Goal: Entertainment & Leisure: Consume media (video, audio)

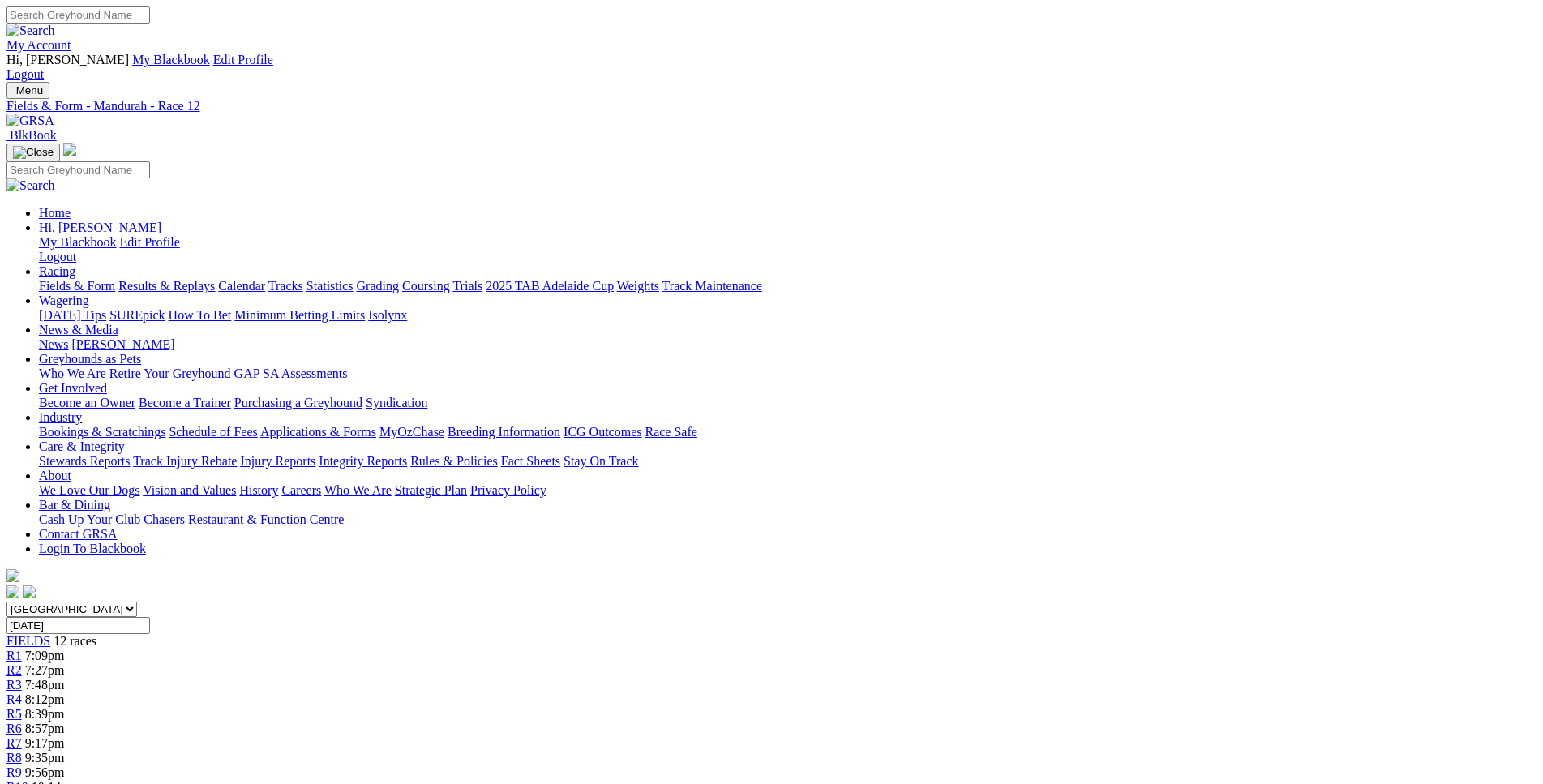
click at [879, 736] on div "R7 9:17pm" at bounding box center [771, 743] width 1529 height 14
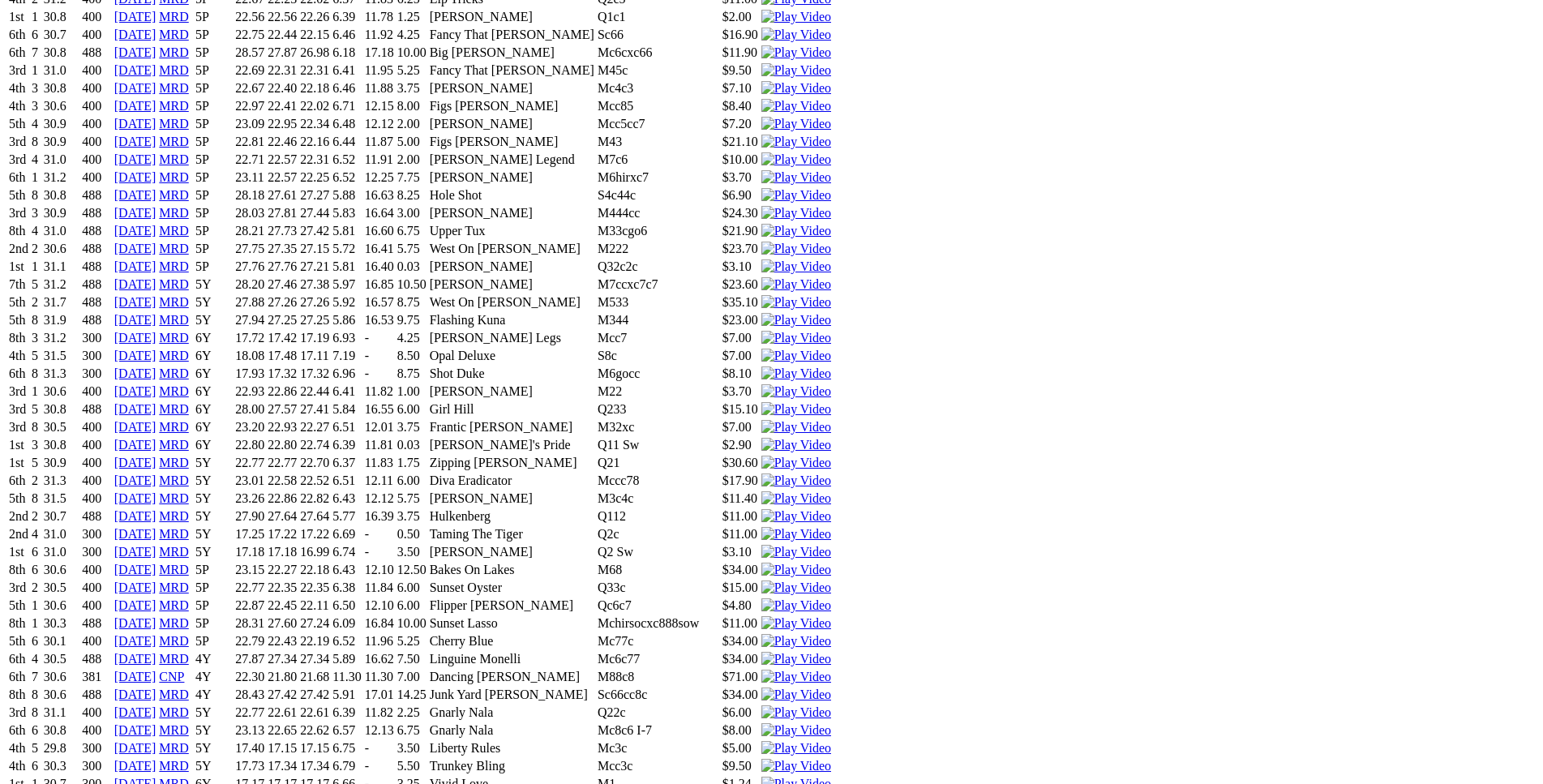
scroll to position [2065, 0]
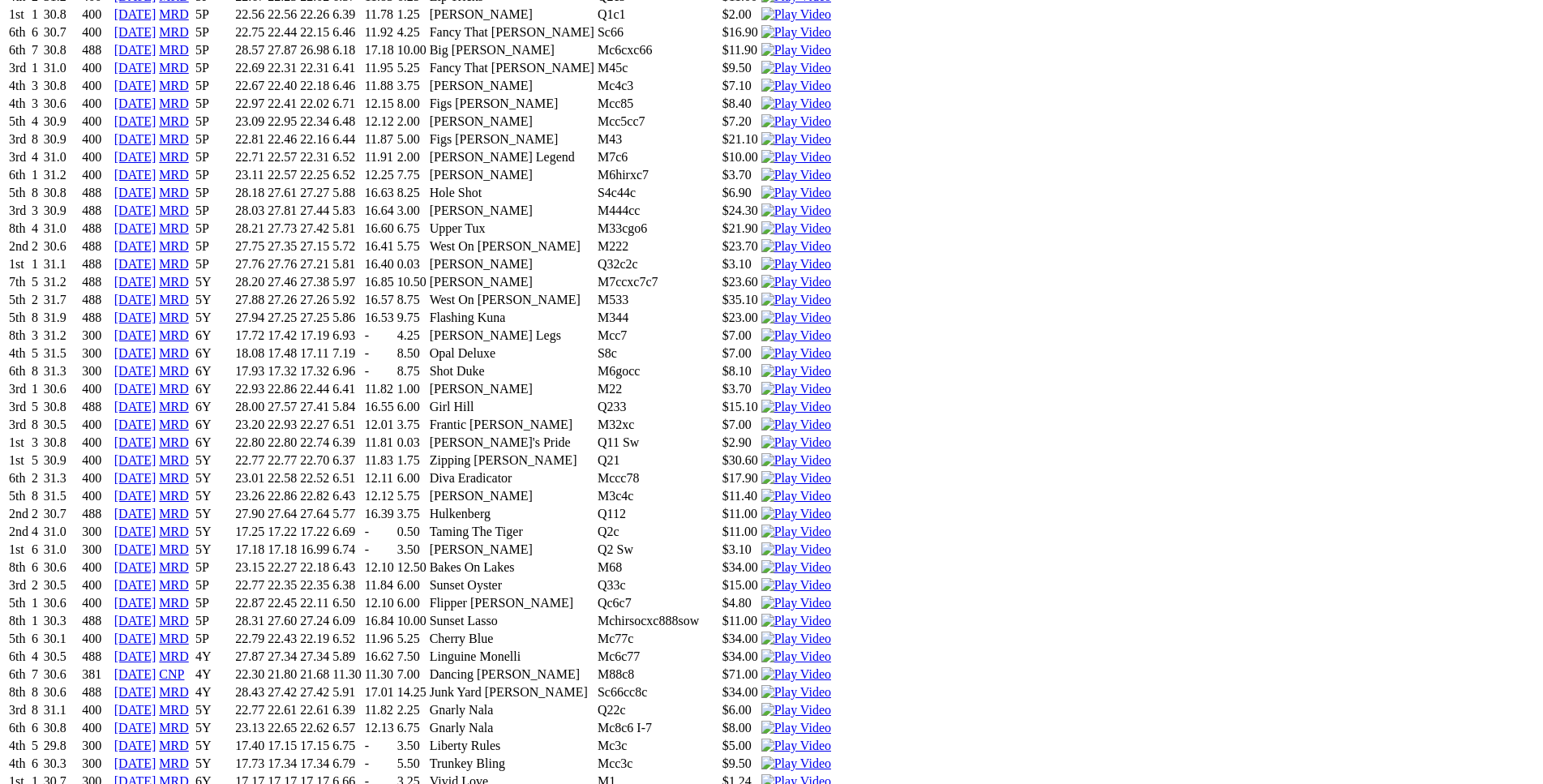
drag, startPoint x: 408, startPoint y: 279, endPoint x: 921, endPoint y: 278, distance: 513.0
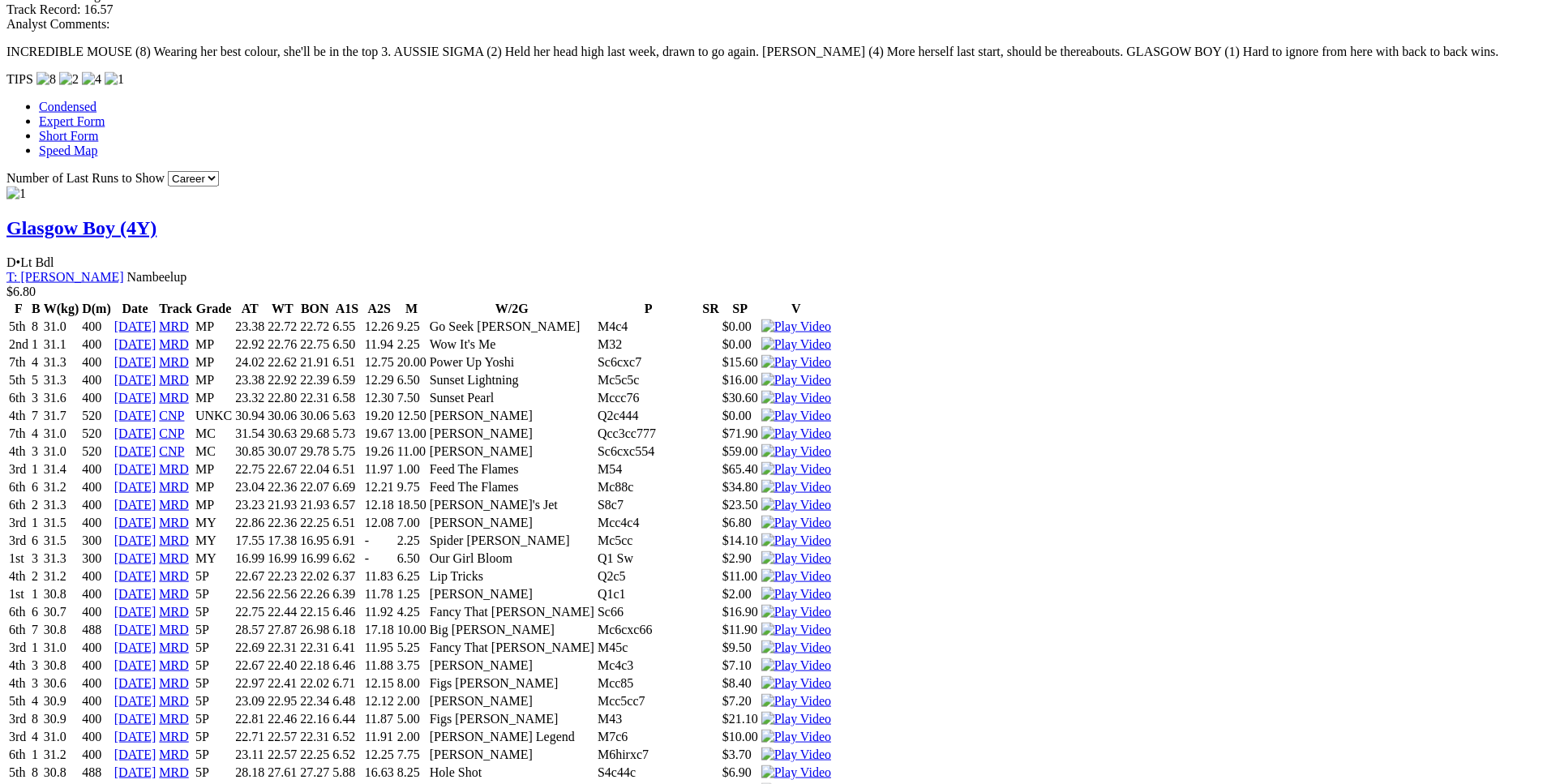
scroll to position [1487, 0]
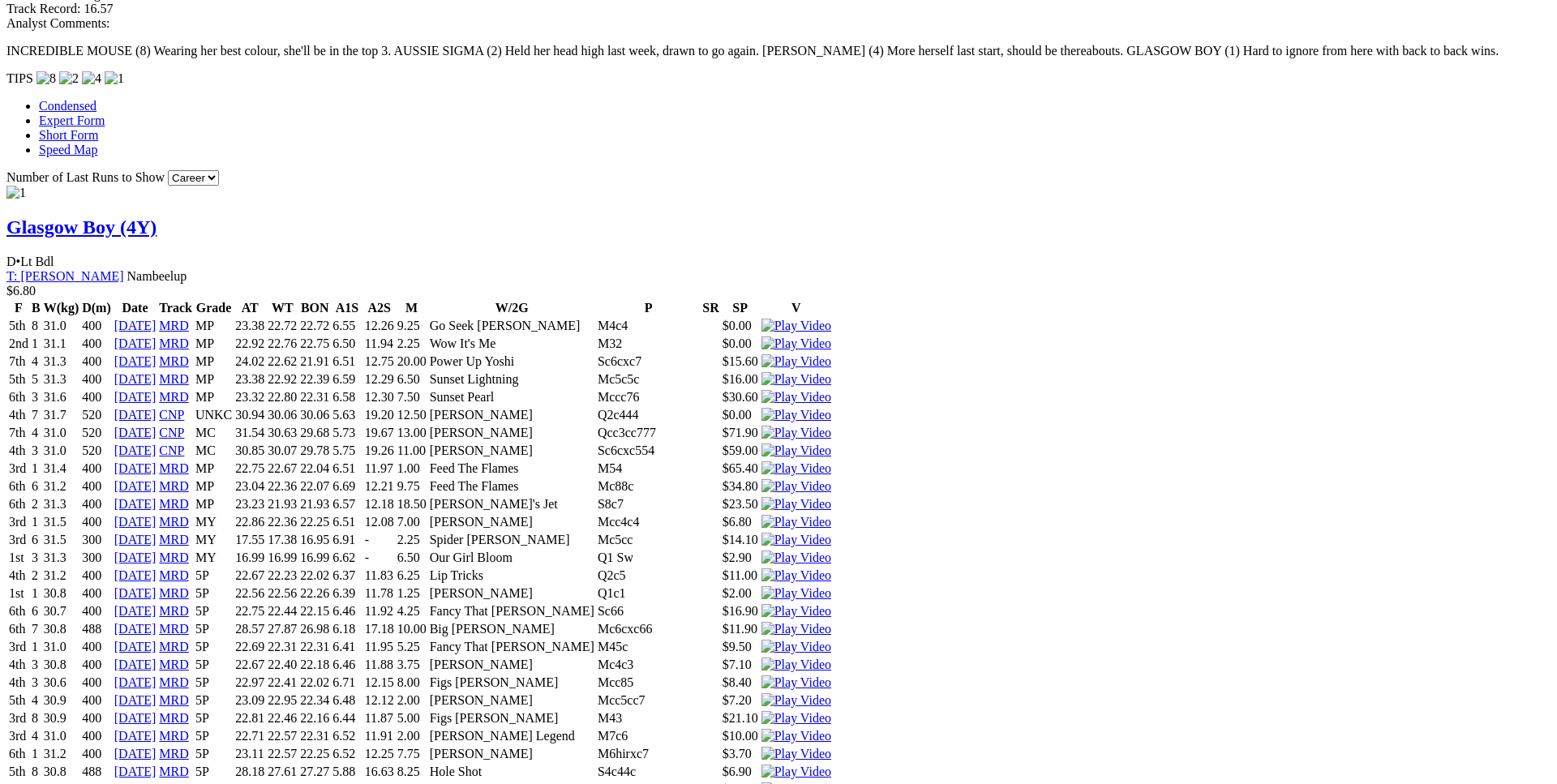
drag, startPoint x: 1301, startPoint y: 415, endPoint x: 1280, endPoint y: 431, distance: 26.4
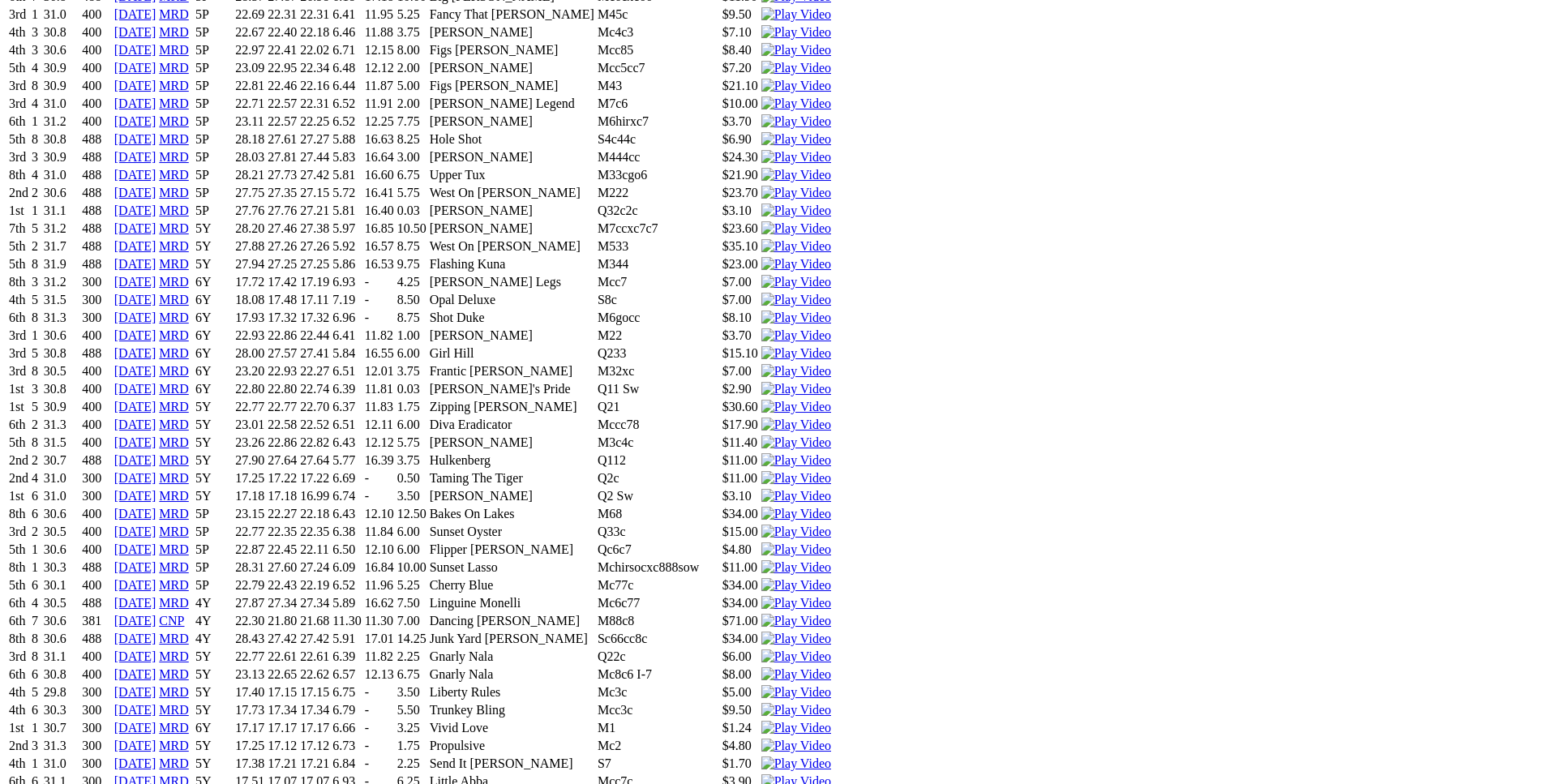
scroll to position [2148, 0]
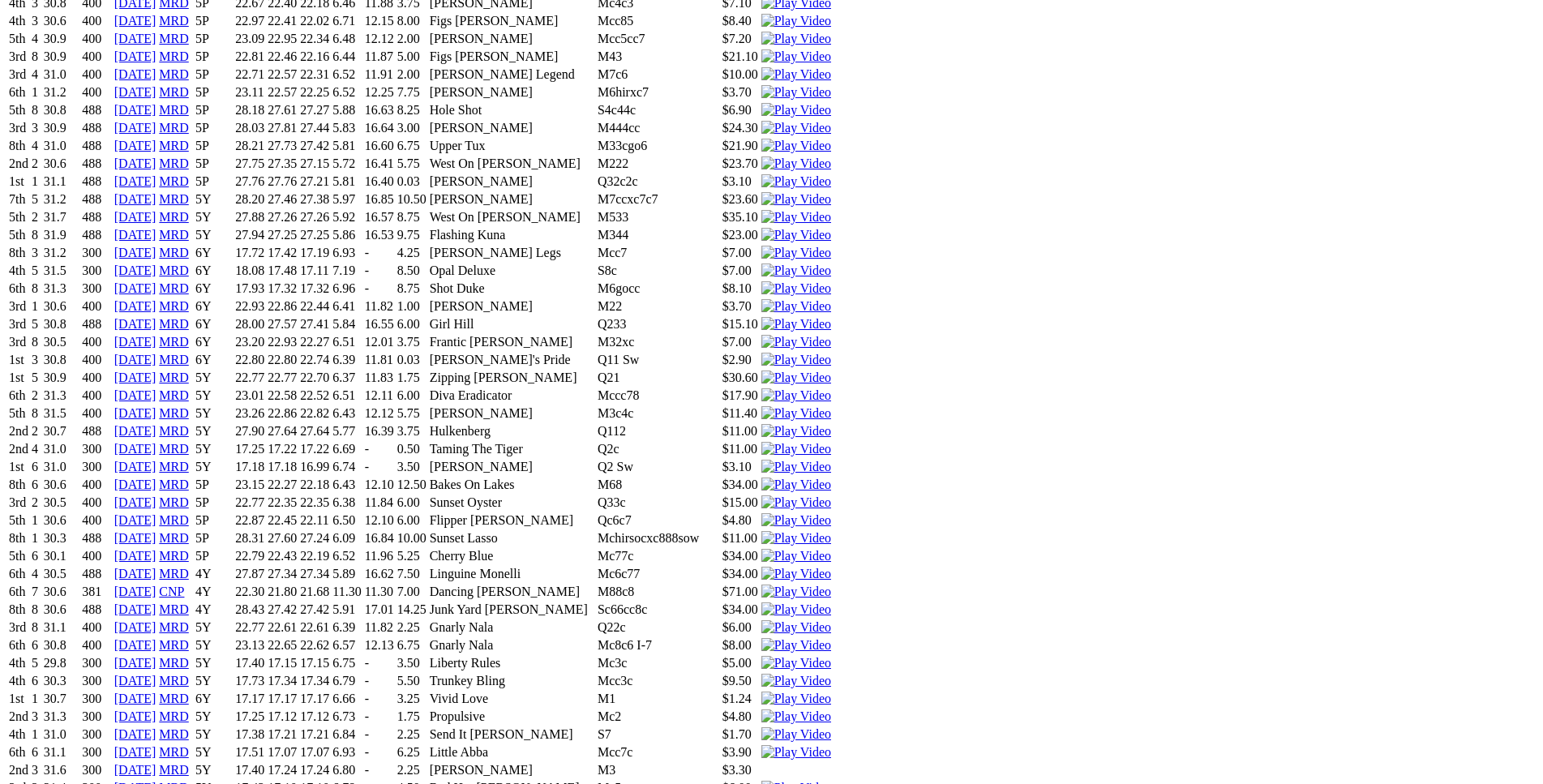
drag, startPoint x: 346, startPoint y: 260, endPoint x: 949, endPoint y: 255, distance: 603.0
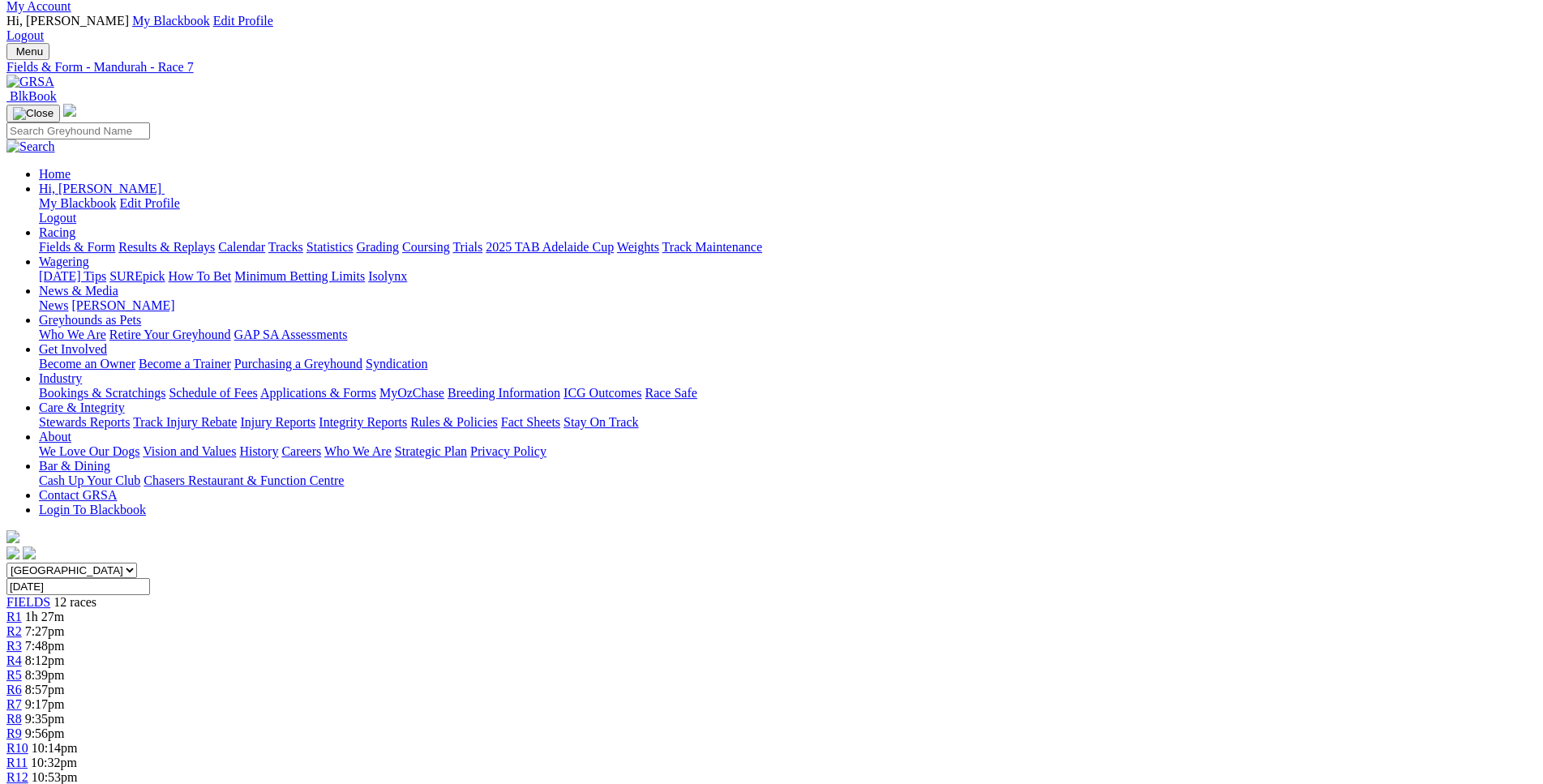
scroll to position [0, 0]
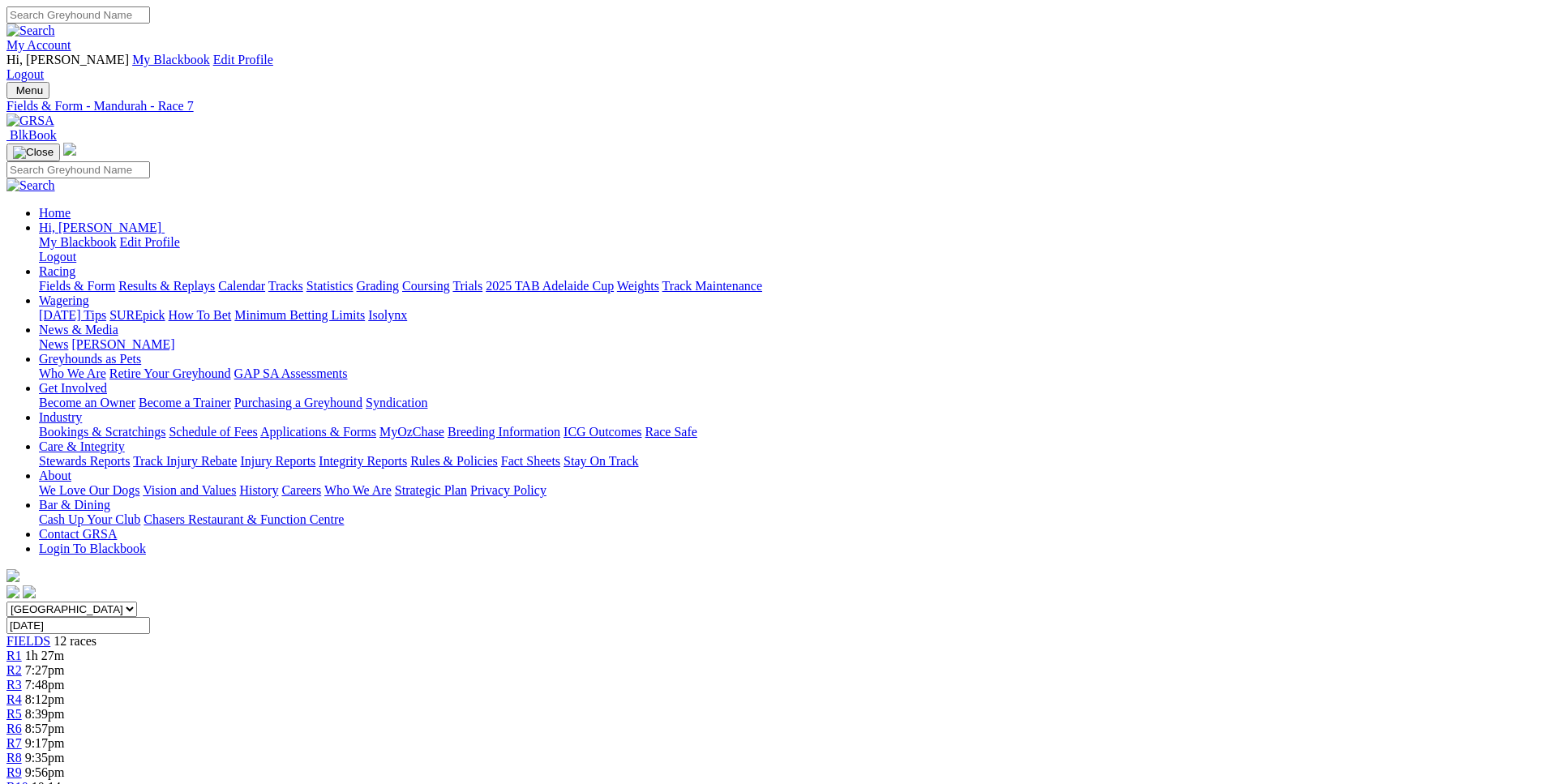
click at [22, 751] on link "R8" at bounding box center [14, 757] width 15 height 14
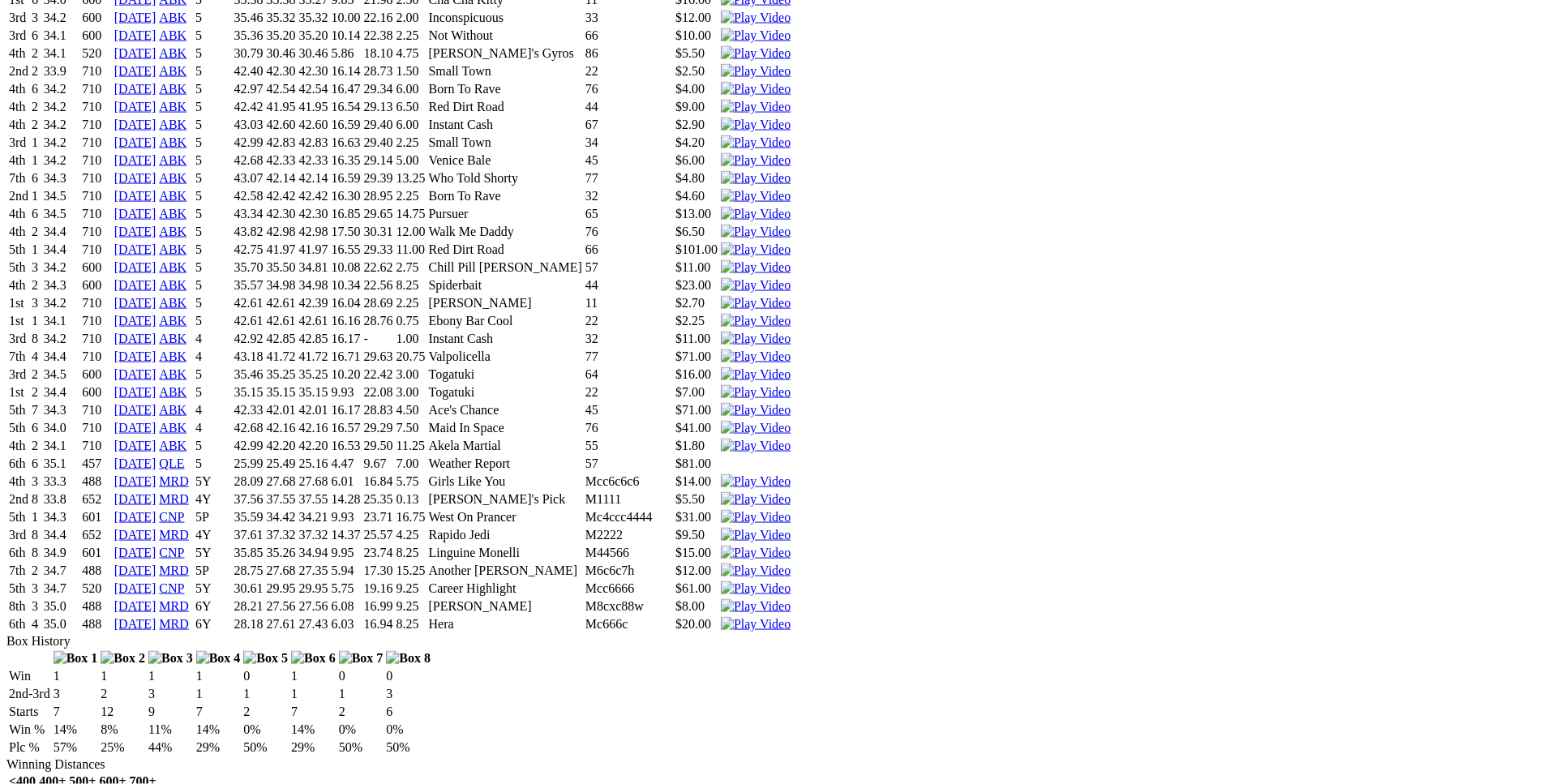
scroll to position [2149, 0]
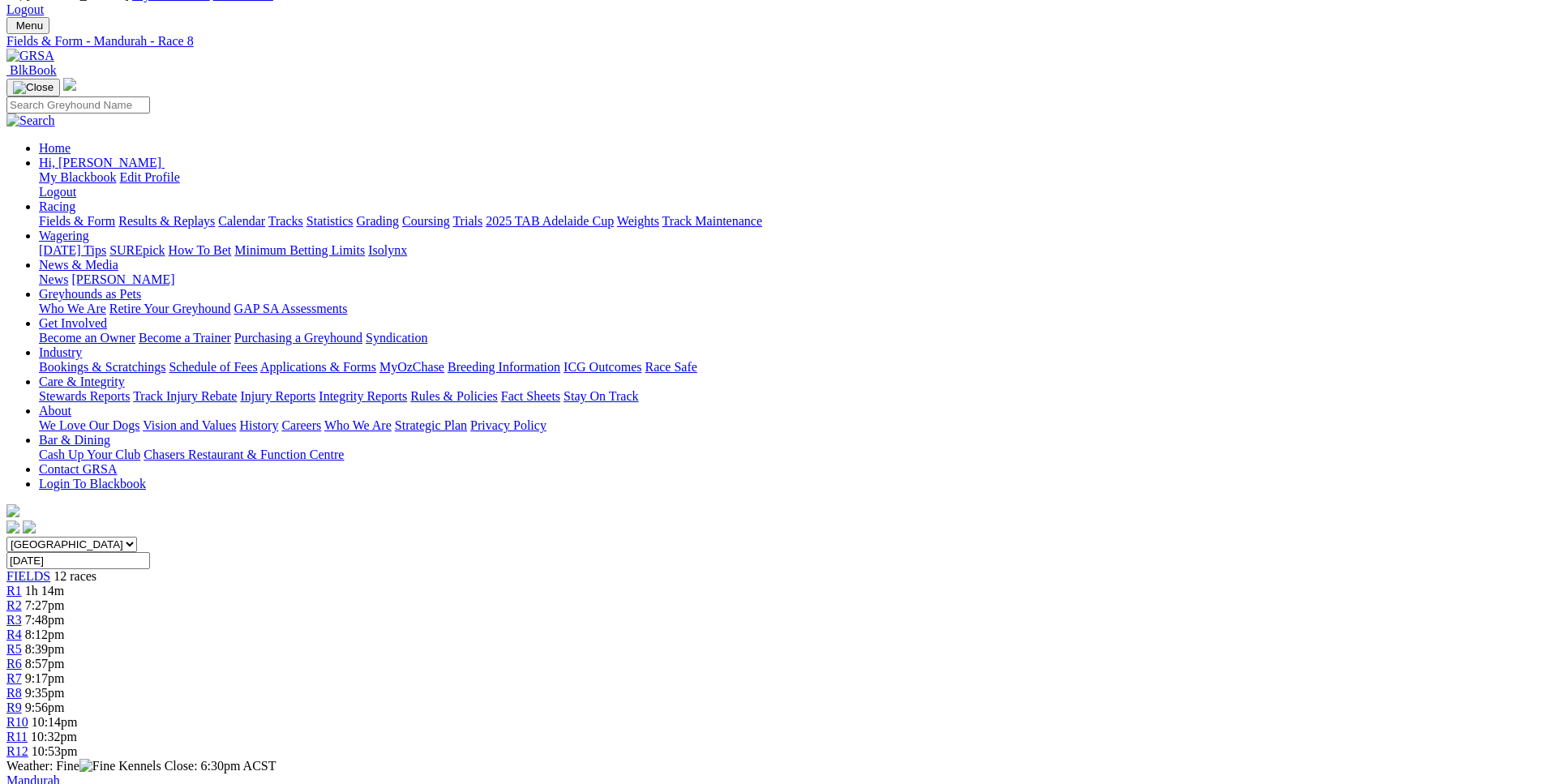
scroll to position [0, 0]
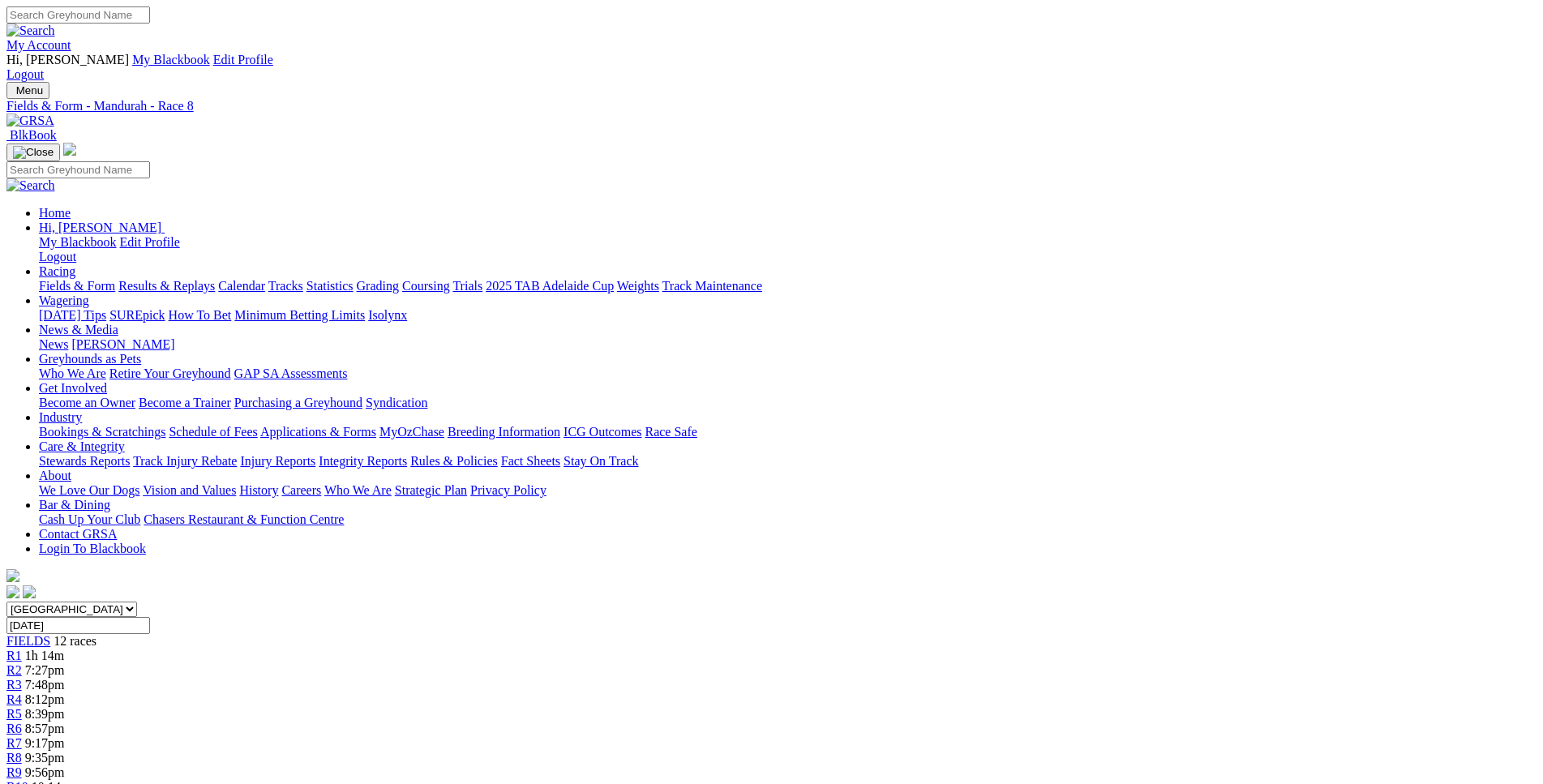
click at [22, 765] on link "R9" at bounding box center [14, 771] width 15 height 14
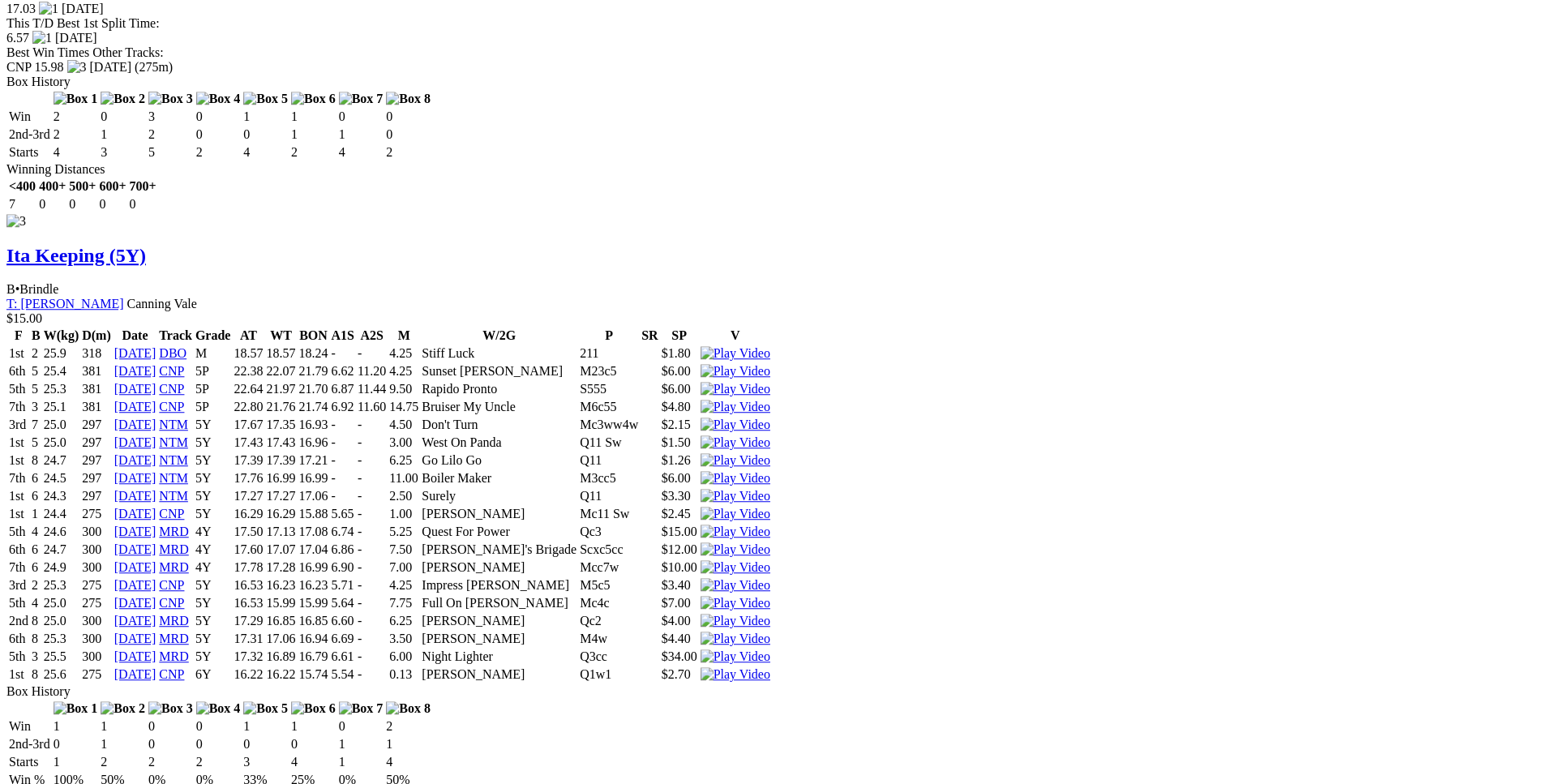
scroll to position [4194, 0]
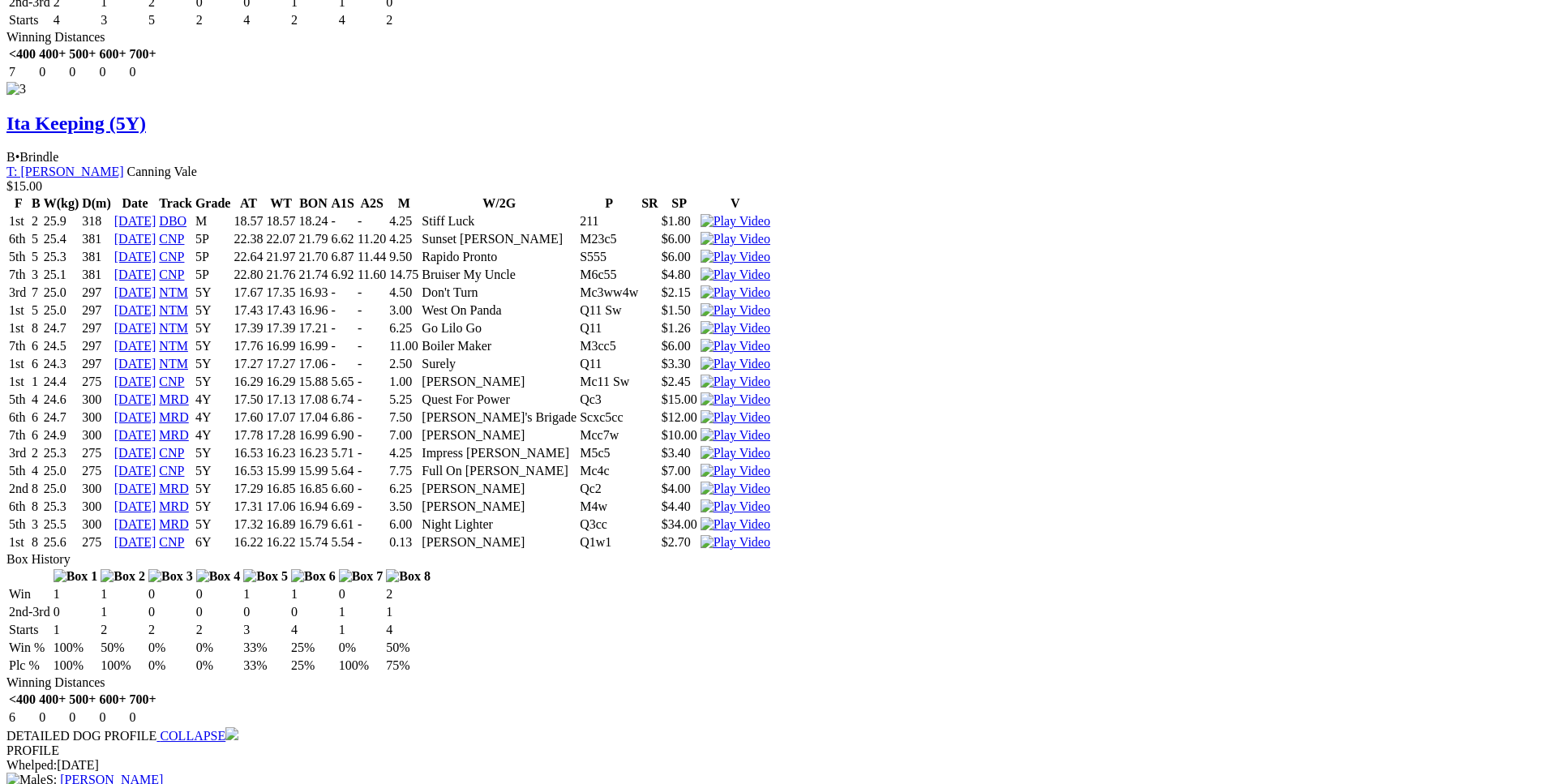
drag, startPoint x: 404, startPoint y: 421, endPoint x: 917, endPoint y: 422, distance: 513.0
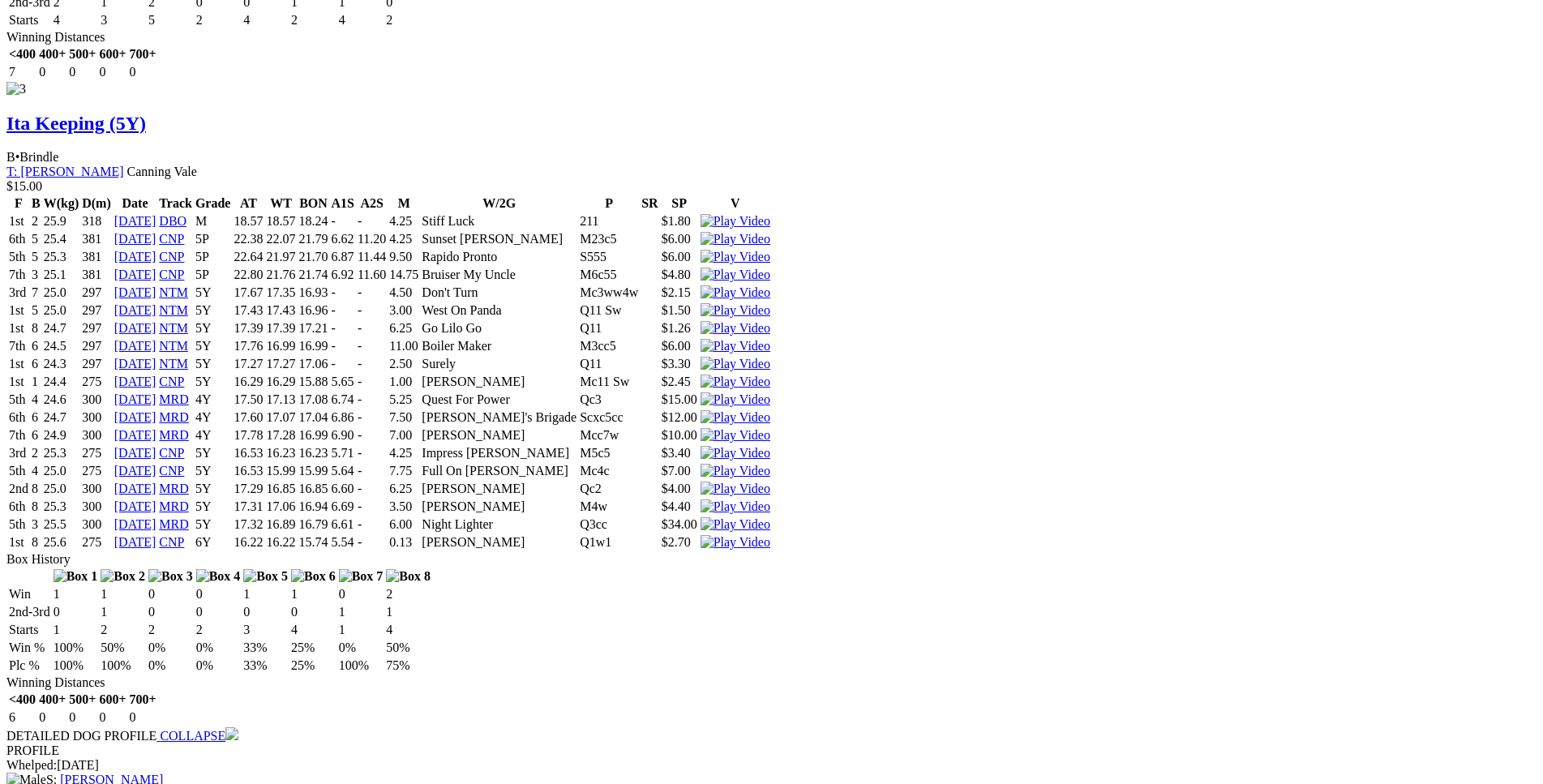
drag, startPoint x: 408, startPoint y: 440, endPoint x: 834, endPoint y: 437, distance: 426.0
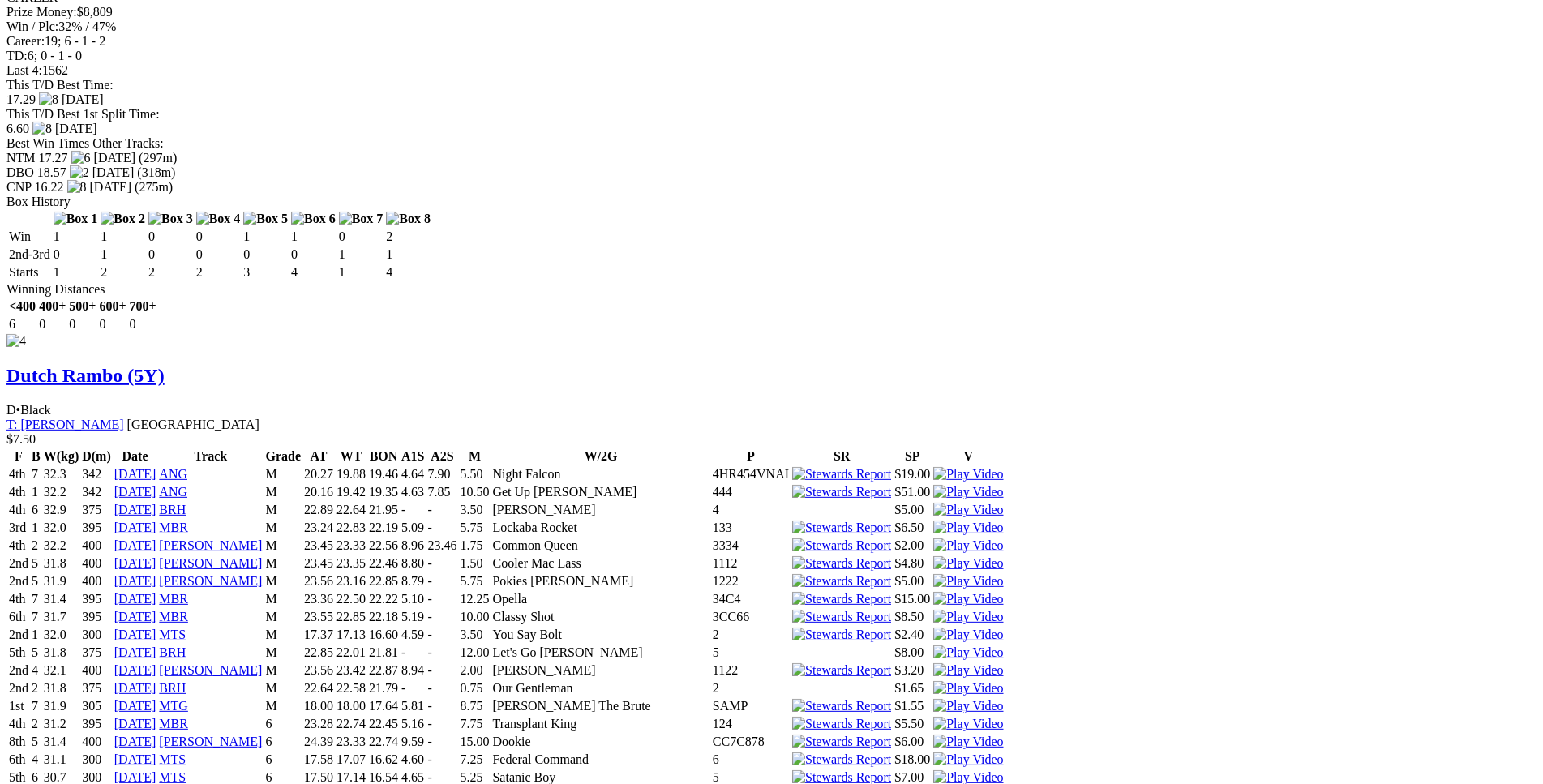
scroll to position [5020, 0]
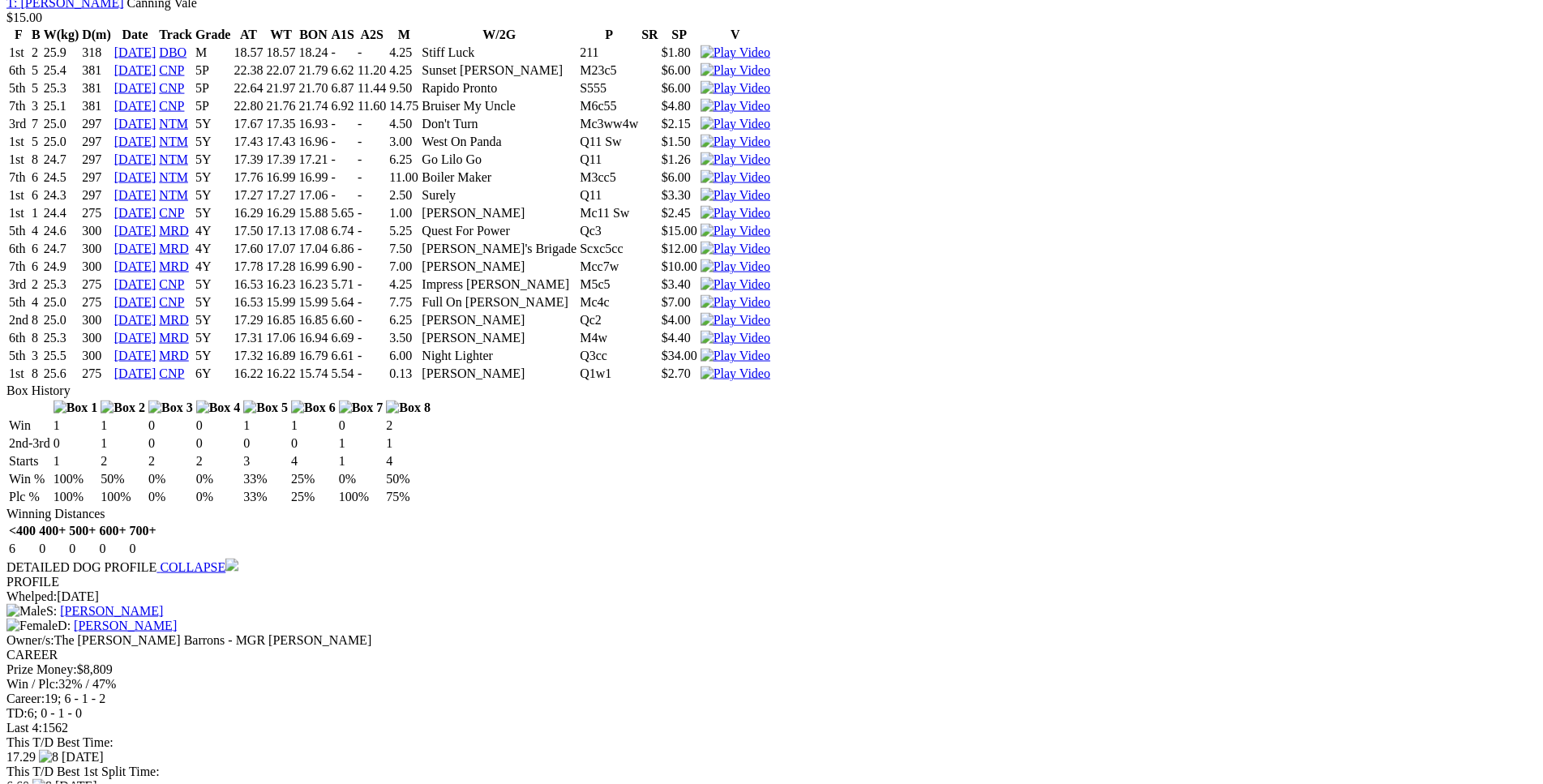
scroll to position [4359, 0]
drag, startPoint x: 415, startPoint y: 371, endPoint x: 683, endPoint y: 372, distance: 268.0
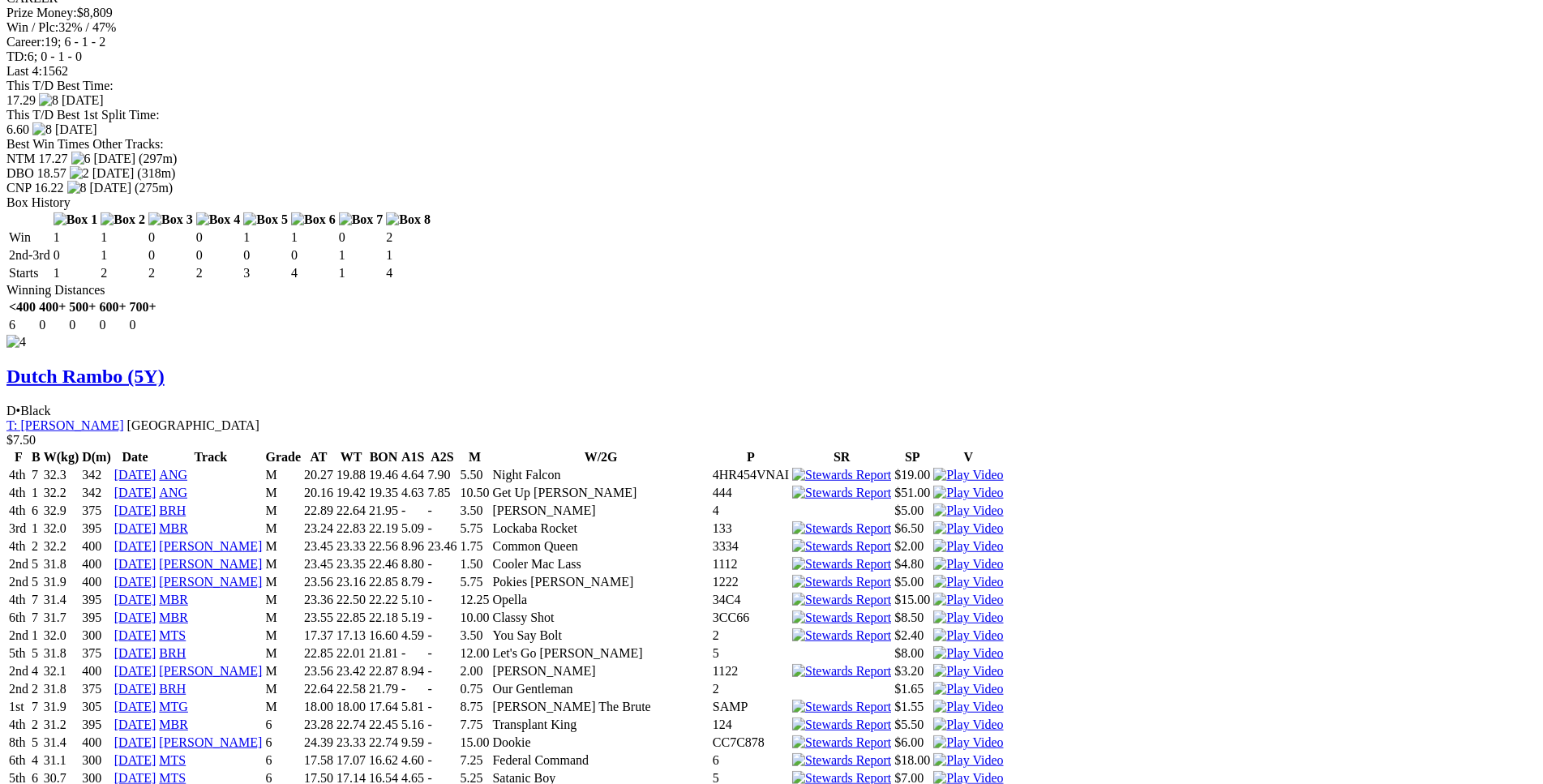
scroll to position [5019, 0]
drag, startPoint x: 411, startPoint y: 467, endPoint x: 896, endPoint y: 467, distance: 485.0
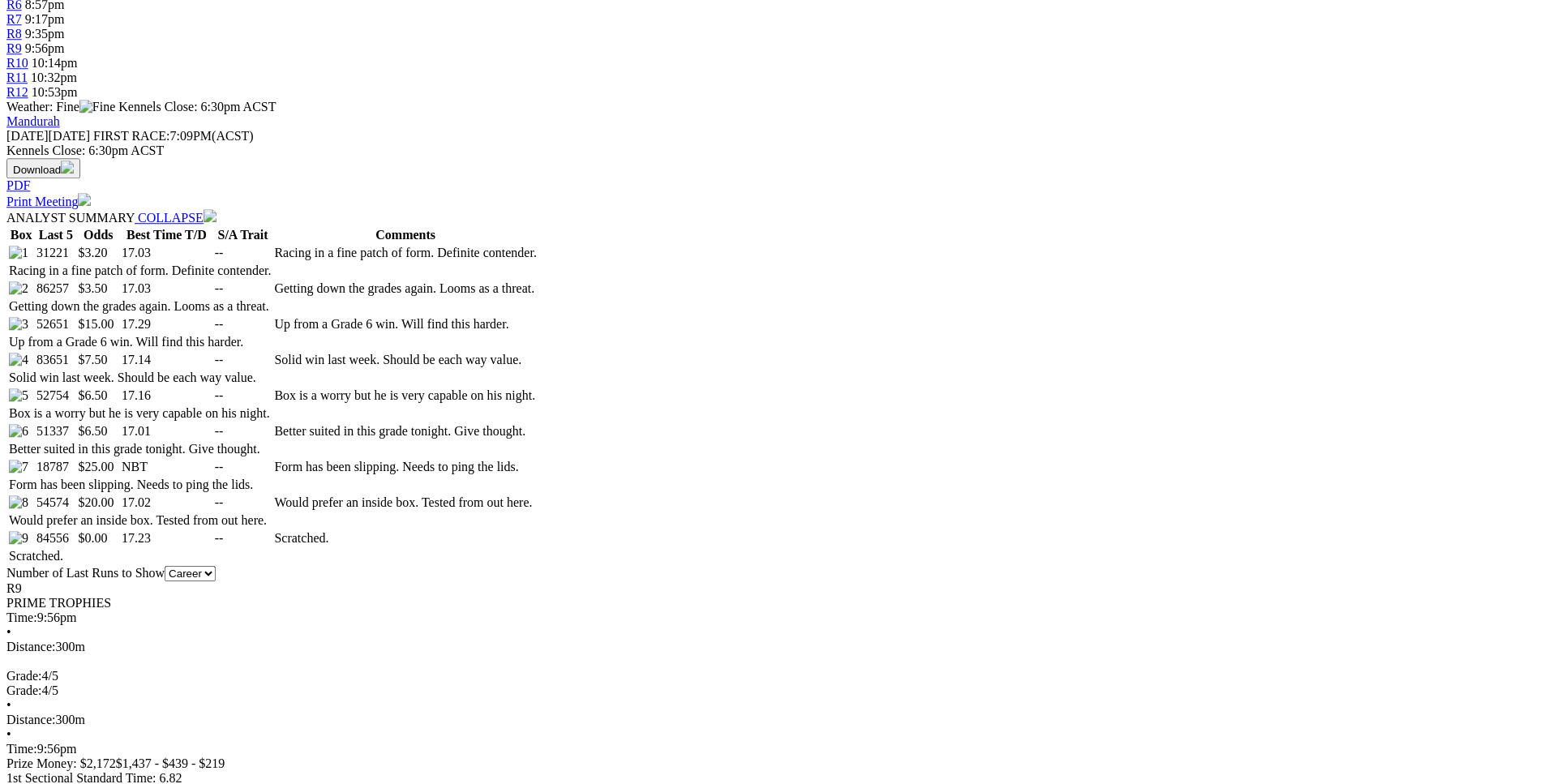
scroll to position [0, 0]
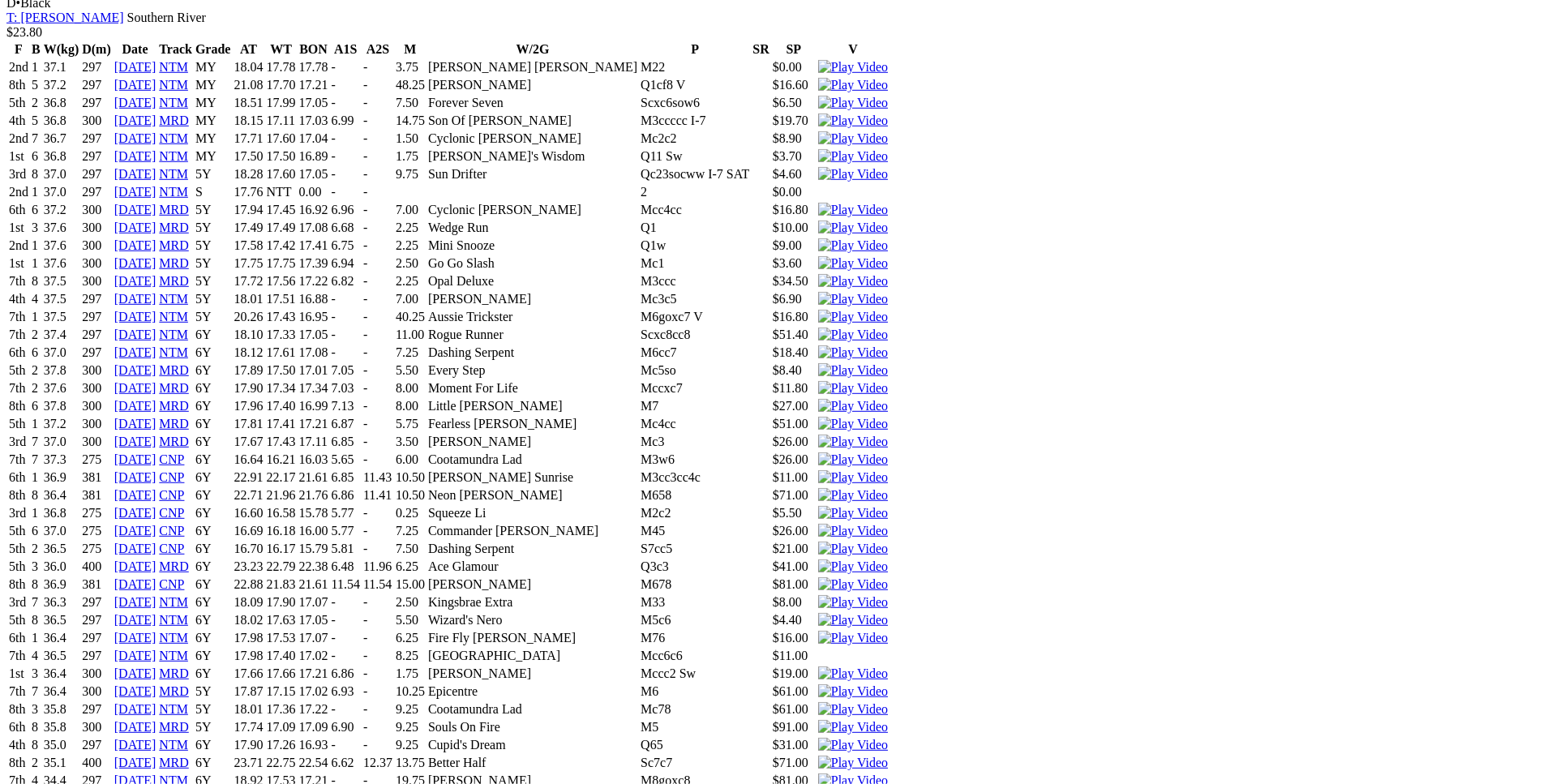
scroll to position [1817, 0]
